Goal: Check status: Check status

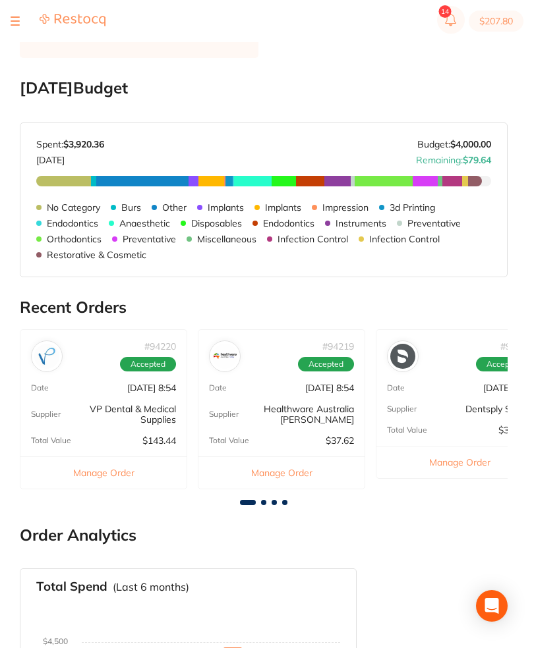
click at [9, 20] on section "$207.80" at bounding box center [267, 21] width 534 height 42
click at [27, 22] on div at bounding box center [58, 21] width 95 height 16
click at [7, 15] on section "$207.80" at bounding box center [267, 21] width 534 height 42
click at [18, 28] on div at bounding box center [15, 21] width 9 height 16
click at [31, 21] on div at bounding box center [58, 21] width 95 height 16
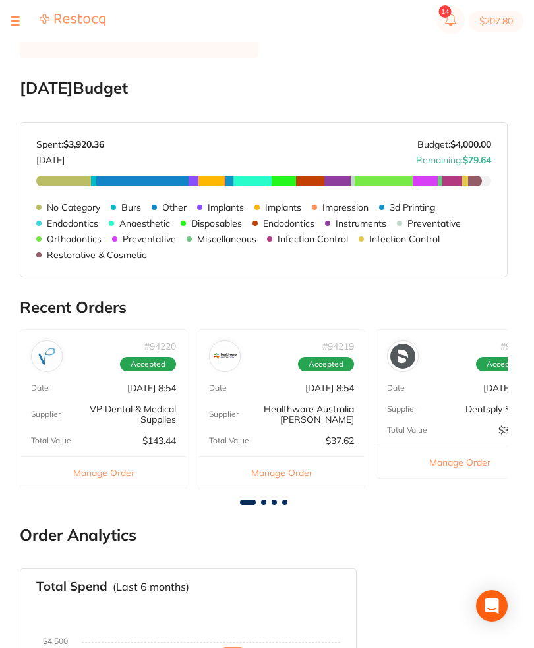
click at [14, 11] on section "$207.80" at bounding box center [267, 21] width 534 height 42
click at [13, 11] on section "$207.80" at bounding box center [267, 21] width 534 height 42
click at [21, 30] on section "$207.80" at bounding box center [267, 21] width 534 height 42
click at [29, 28] on div at bounding box center [58, 21] width 95 height 16
click at [28, 27] on div at bounding box center [58, 21] width 95 height 16
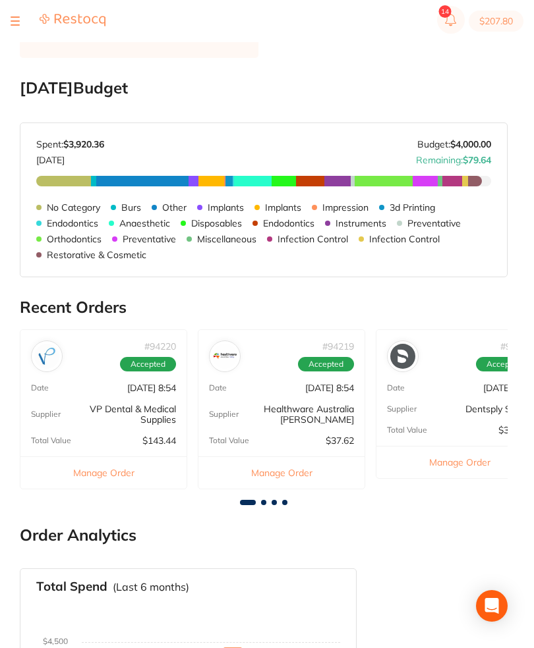
click at [17, 20] on button at bounding box center [15, 20] width 9 height 1
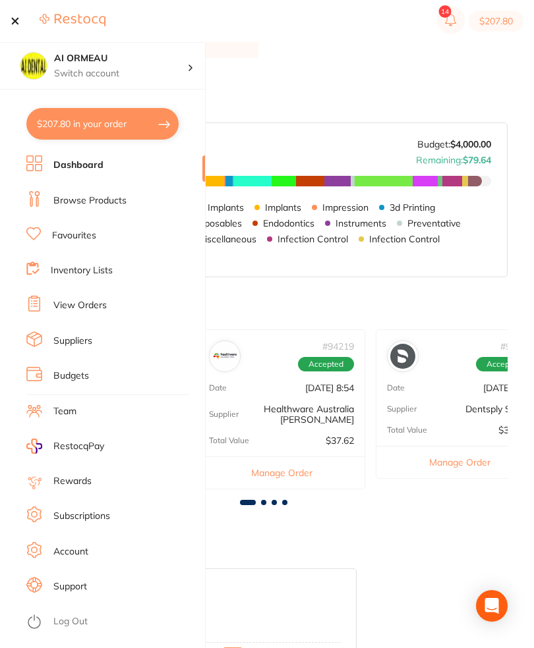
click at [18, 22] on div at bounding box center [15, 21] width 9 height 16
click at [116, 308] on li "View Orders" at bounding box center [115, 306] width 179 height 20
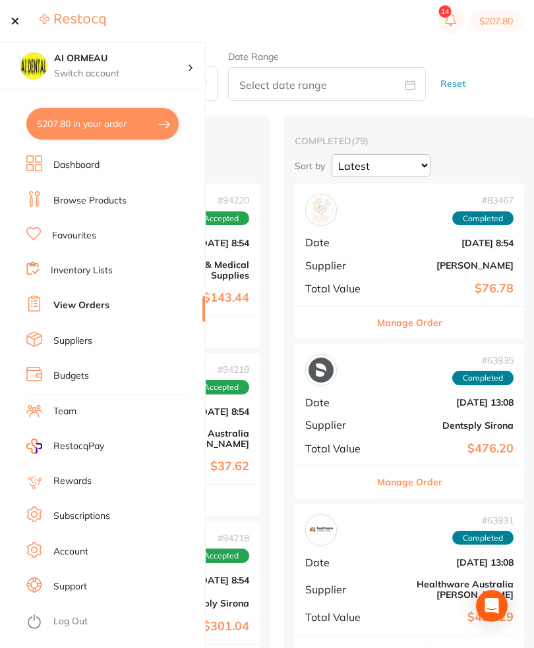
click at [18, 20] on div at bounding box center [15, 21] width 9 height 16
click at [9, 21] on section "$207.80" at bounding box center [267, 21] width 534 height 42
click at [9, 26] on section "$207.80" at bounding box center [267, 21] width 534 height 42
click at [9, 25] on section "$207.80" at bounding box center [267, 21] width 534 height 42
click at [22, 19] on div at bounding box center [58, 21] width 95 height 16
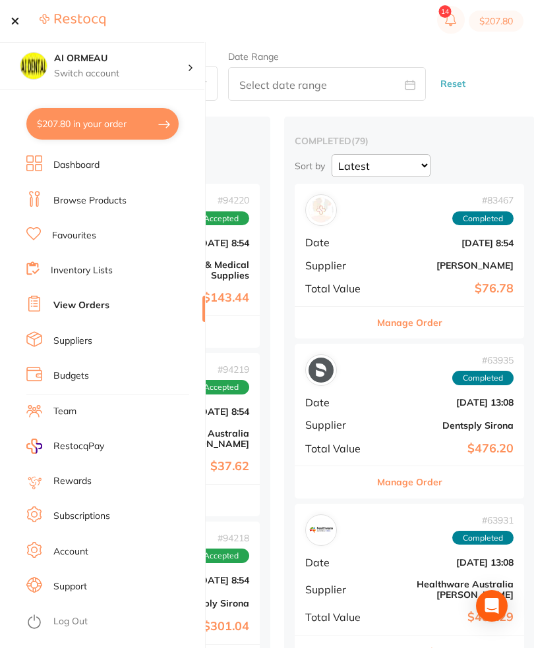
click at [16, 22] on button at bounding box center [15, 20] width 9 height 1
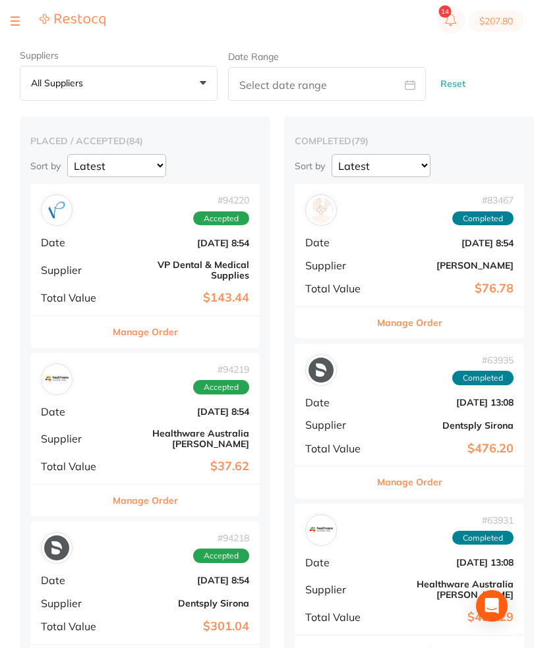
click at [4, 19] on section "$207.80" at bounding box center [267, 21] width 534 height 42
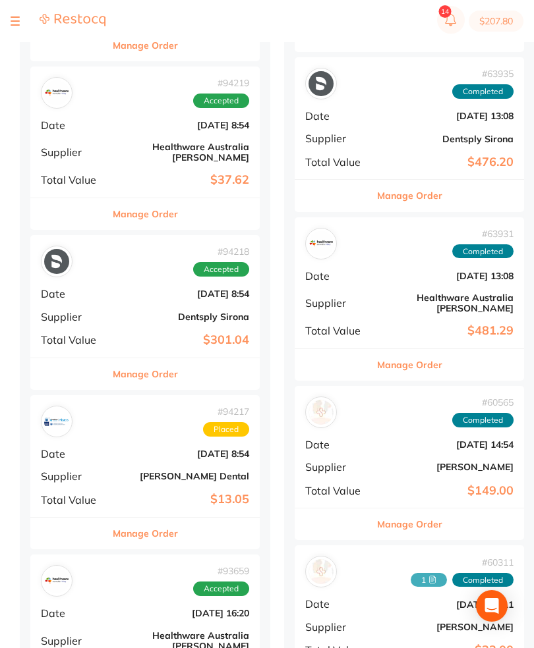
click at [196, 310] on div "# 94218 Accepted Date [DATE] 8:54 Supplier Dentsply Sirona Total Value $301.04" at bounding box center [144, 296] width 229 height 122
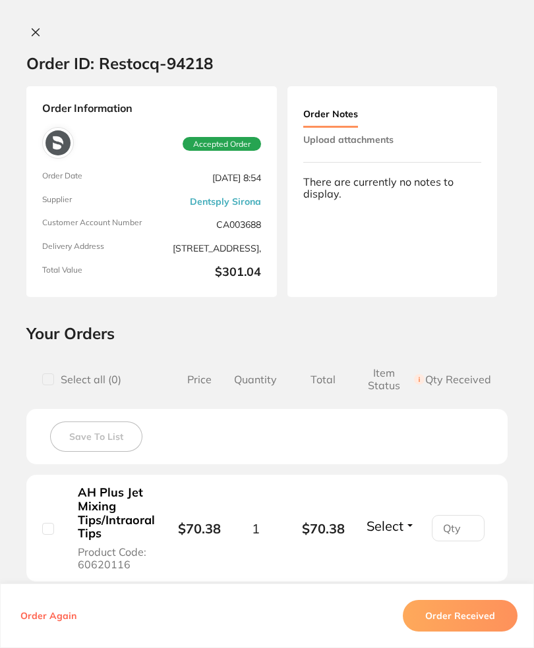
click at [32, 24] on div "Order ID: Restocq- 94218 Order Information Accepted Order Order Date [DATE] 8:5…" at bounding box center [267, 324] width 534 height 648
click at [34, 33] on icon at bounding box center [35, 32] width 7 height 7
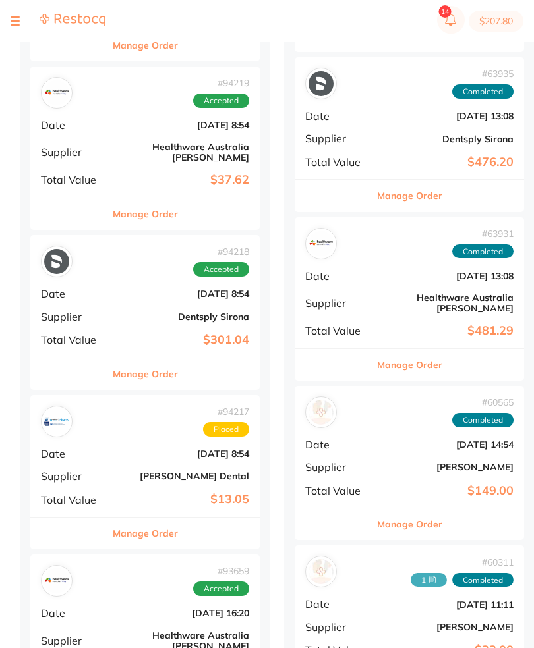
click at [34, 26] on div at bounding box center [58, 21] width 95 height 16
